Goal: Task Accomplishment & Management: Complete application form

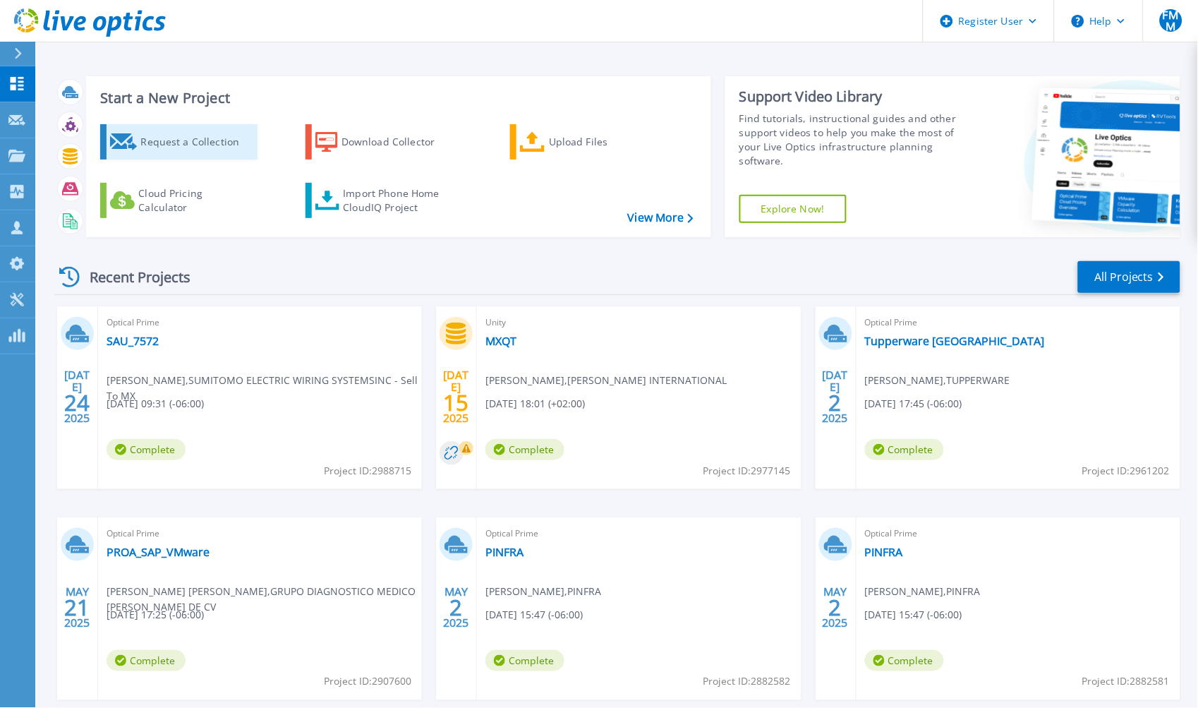
click at [193, 141] on div "Request a Collection" at bounding box center [196, 142] width 113 height 28
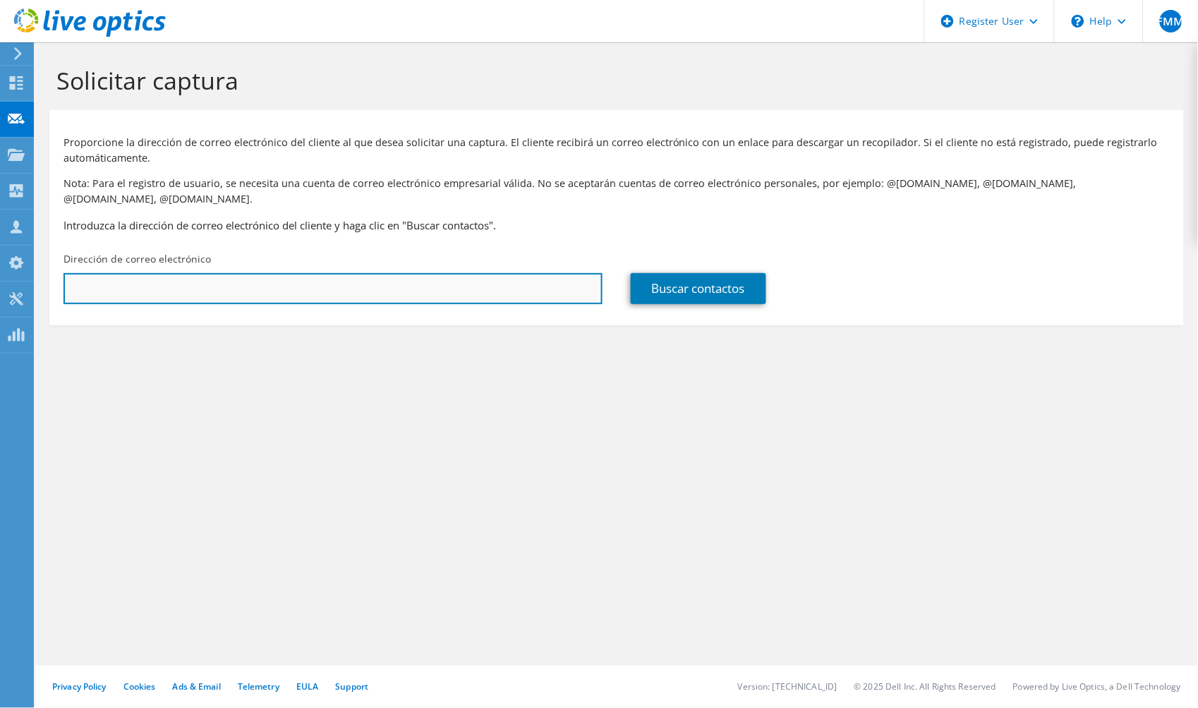
click at [166, 277] on input "text" at bounding box center [333, 288] width 539 height 31
paste input "ccortes@lbsistemas.com.mx"
type input "ccortes@lbsistemas.com.mx"
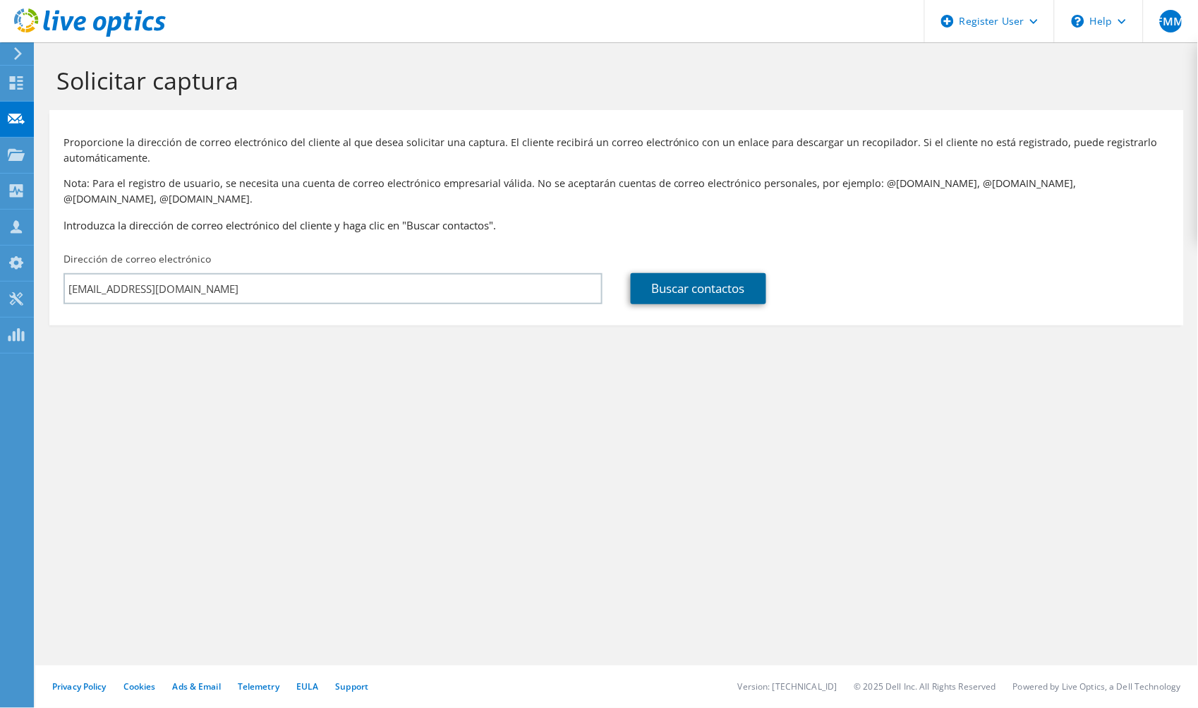
click at [670, 273] on link "Buscar contactos" at bounding box center [698, 288] width 135 height 31
type input "LB SISTEMAS SA DE CV"
type input "carmen"
type input "cortes"
type input "México"
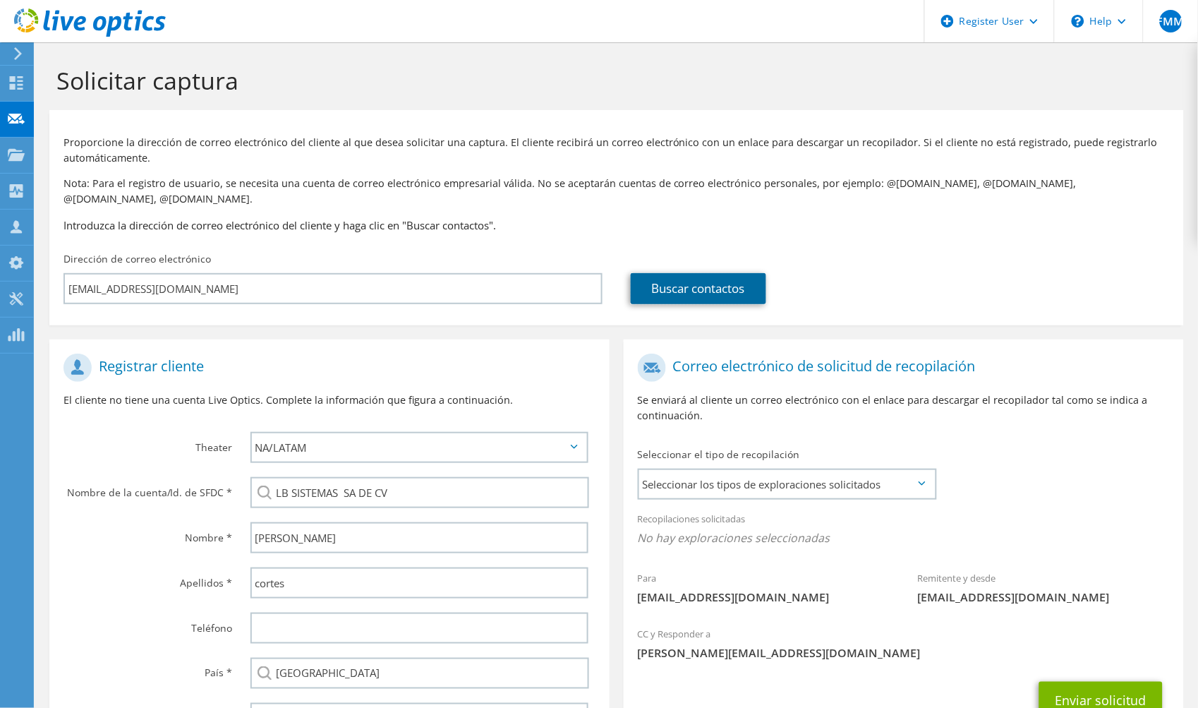
scroll to position [115, 0]
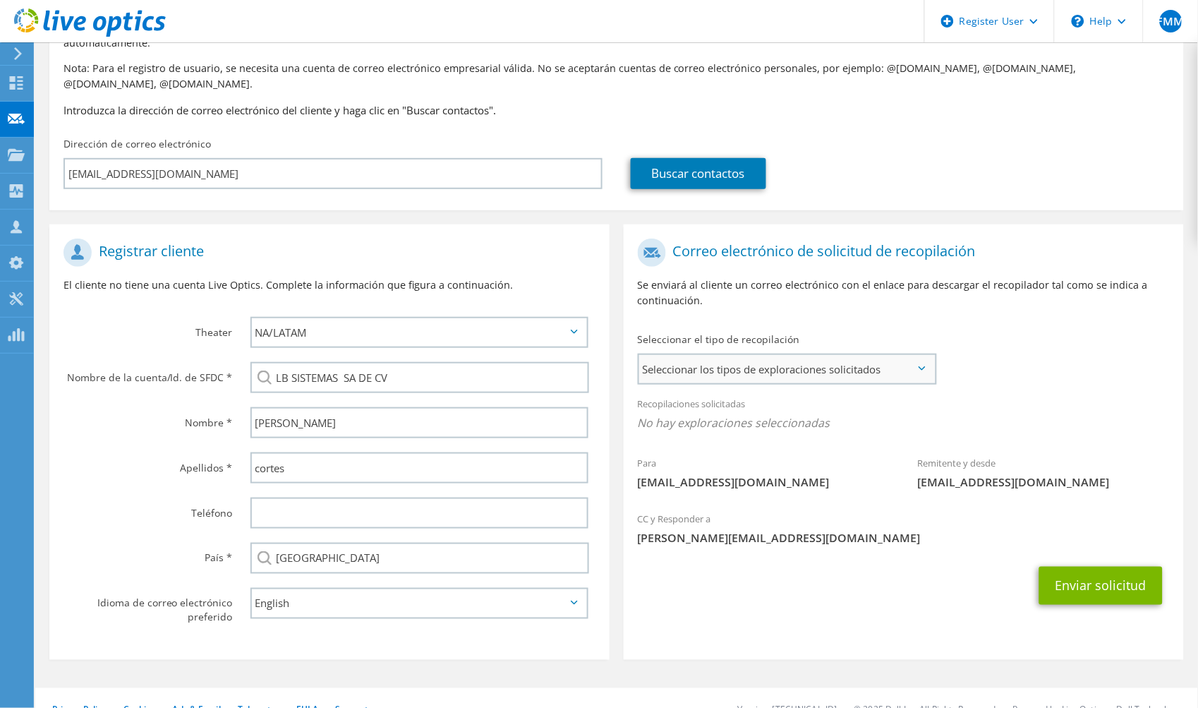
click at [706, 356] on span "Seleccionar los tipos de exploraciones solicitados" at bounding box center [787, 369] width 296 height 28
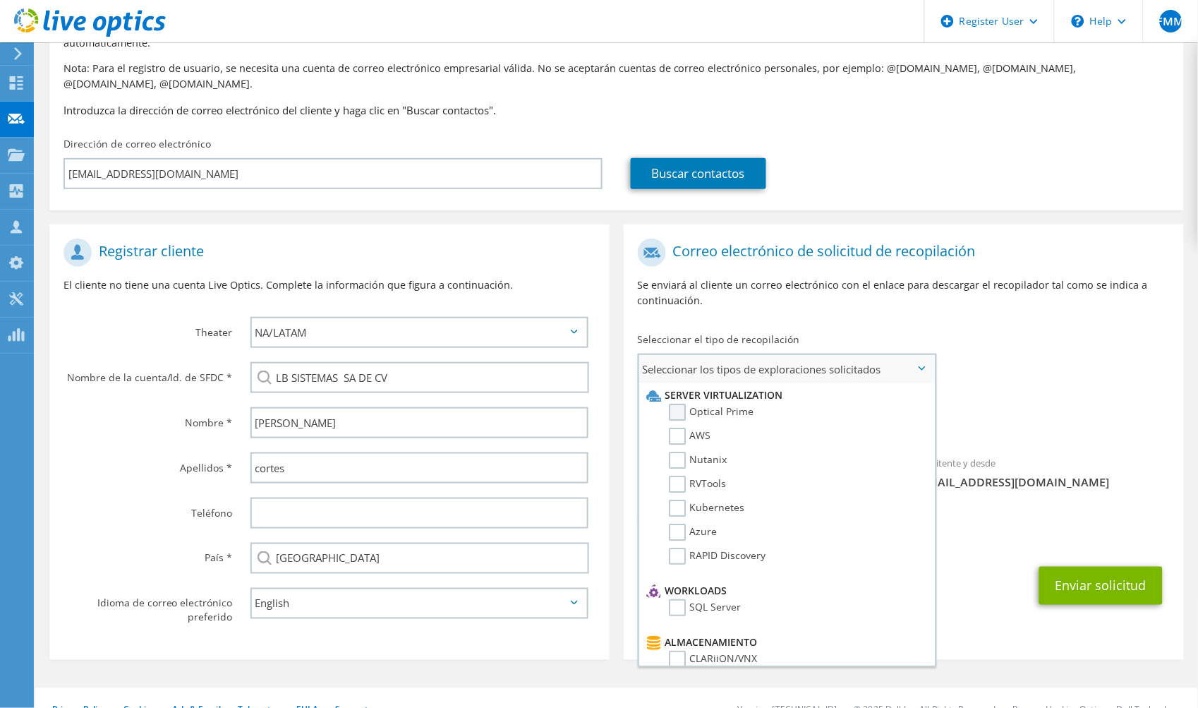
click at [695, 404] on label "Optical Prime" at bounding box center [711, 412] width 85 height 17
click at [0, 0] on input "Optical Prime" at bounding box center [0, 0] width 0 height 0
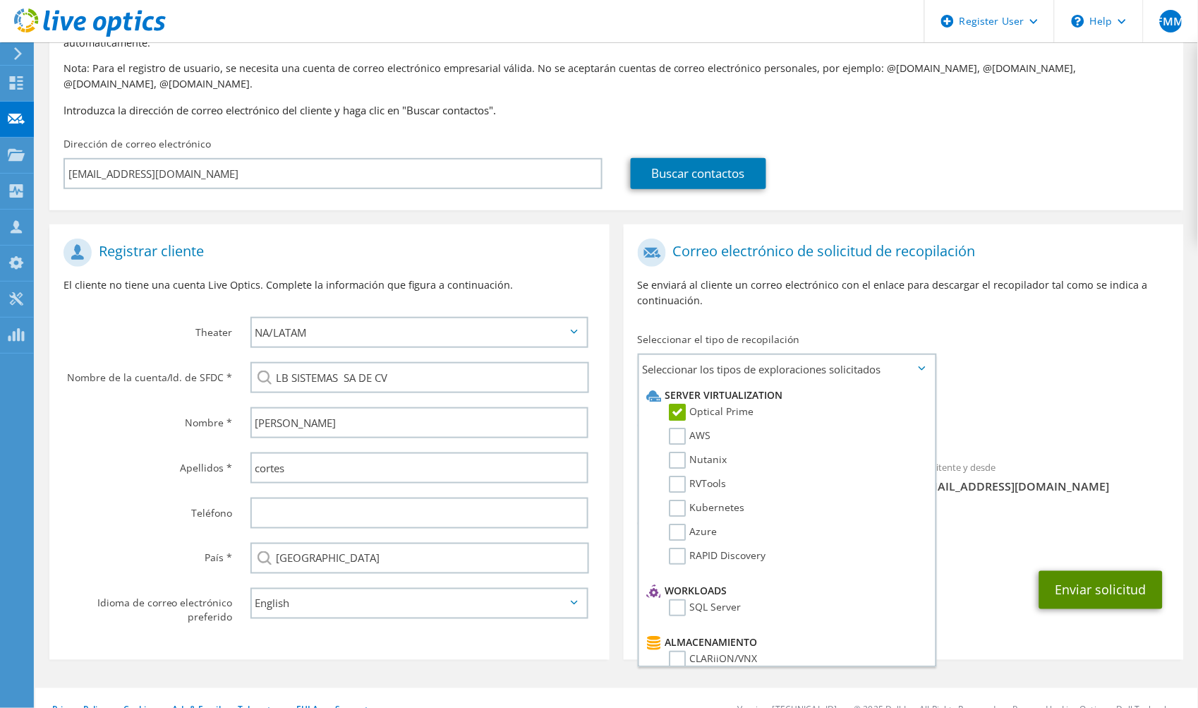
click at [1101, 571] on button "Enviar solicitud" at bounding box center [1100, 590] width 123 height 38
